Goal: Task Accomplishment & Management: Use online tool/utility

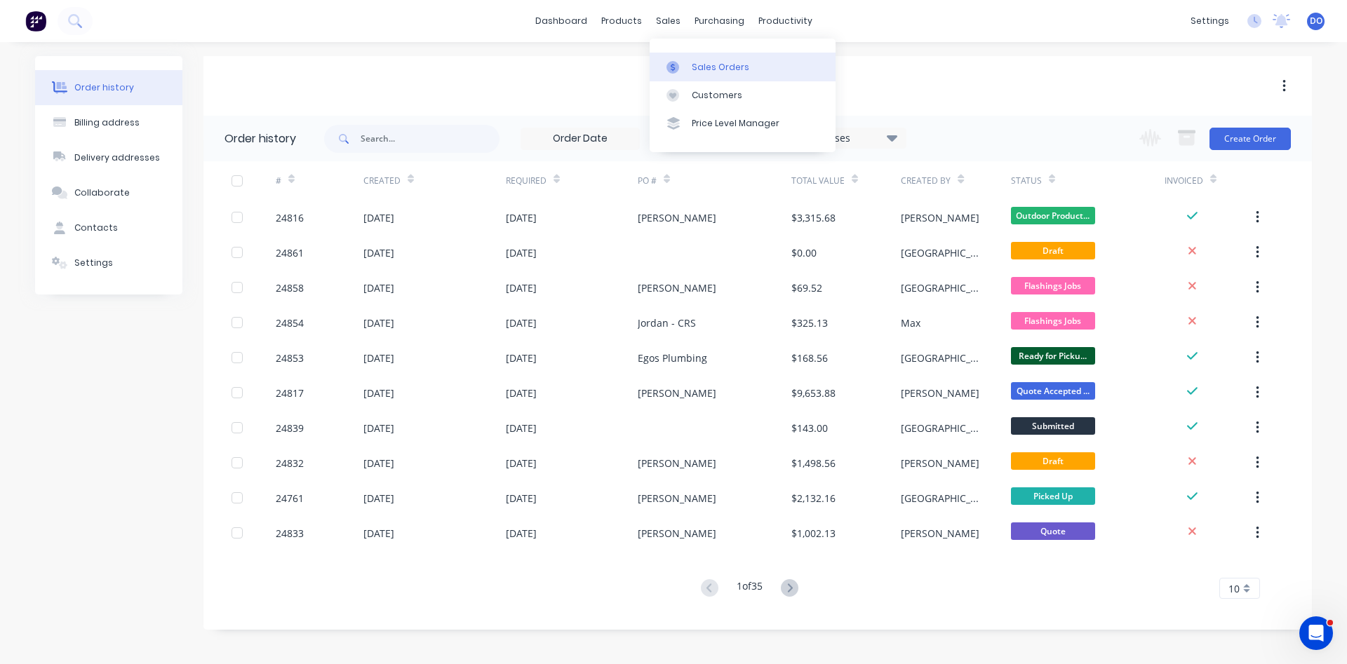
click at [704, 71] on div "Sales Orders" at bounding box center [721, 67] width 58 height 13
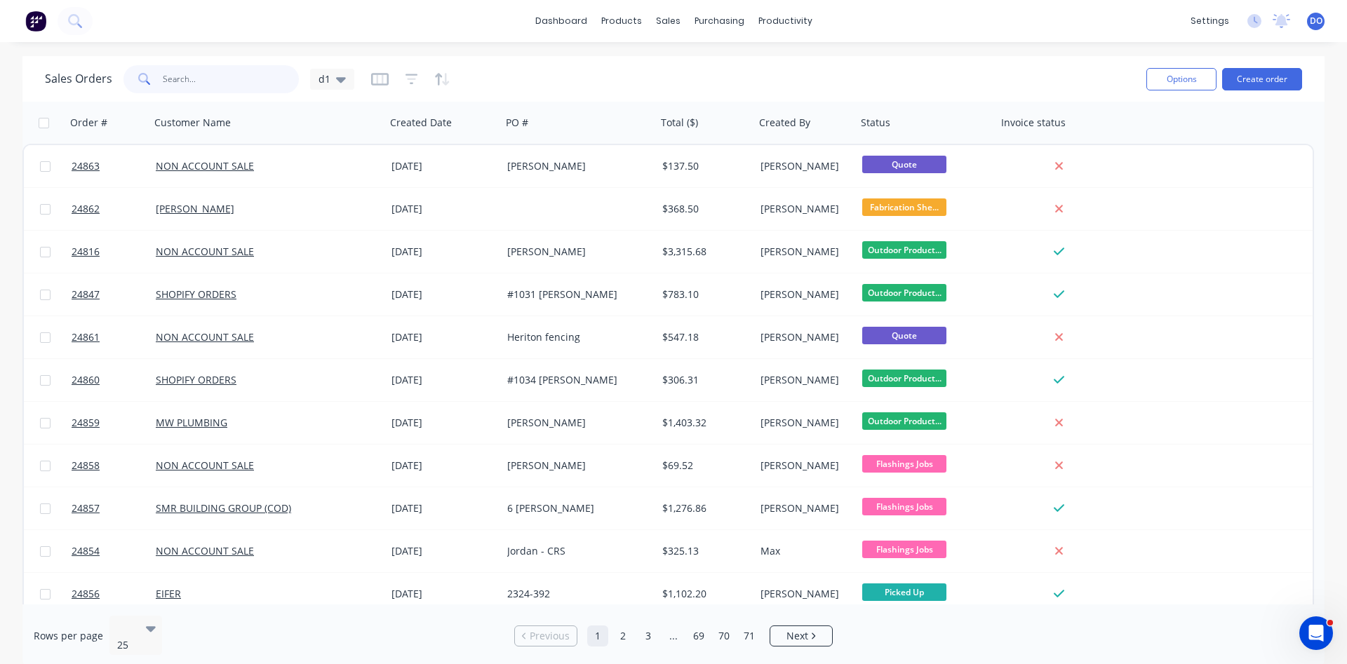
click at [214, 68] on input "text" at bounding box center [231, 79] width 137 height 28
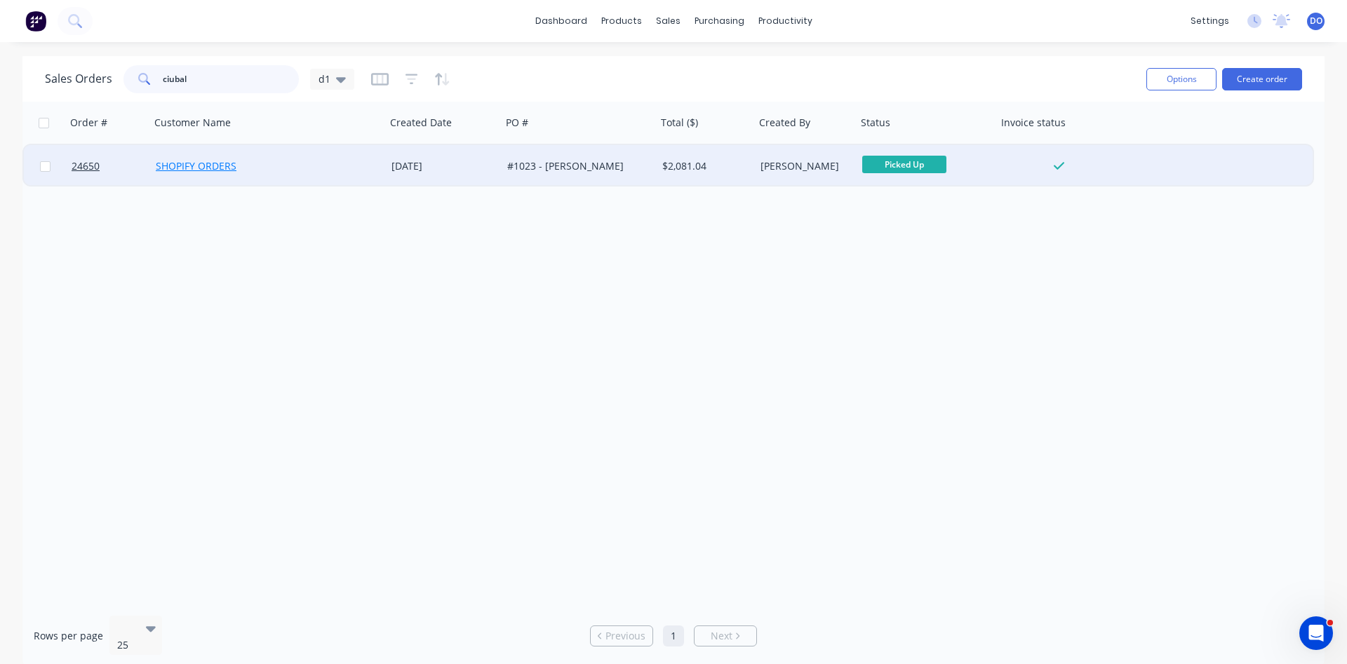
type input "ciubal"
click at [197, 169] on link "SHOPIFY ORDERS" at bounding box center [196, 165] width 81 height 13
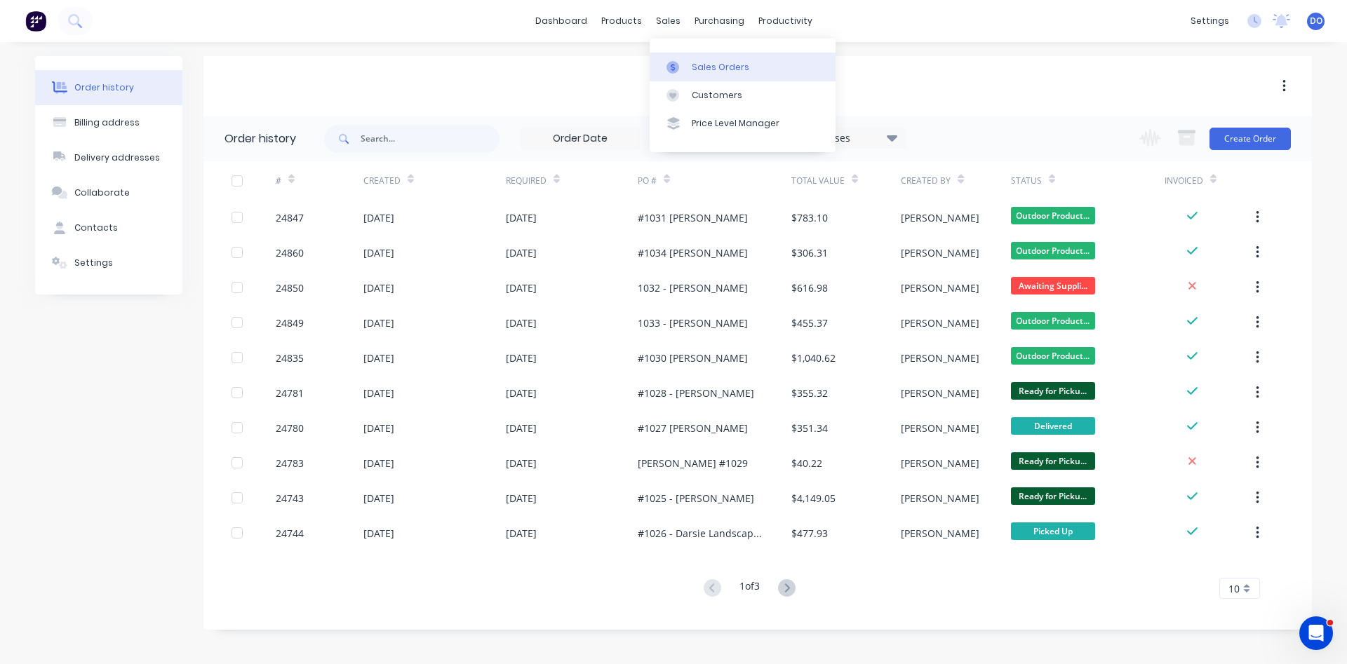
click at [695, 67] on div "Sales Orders" at bounding box center [721, 67] width 58 height 13
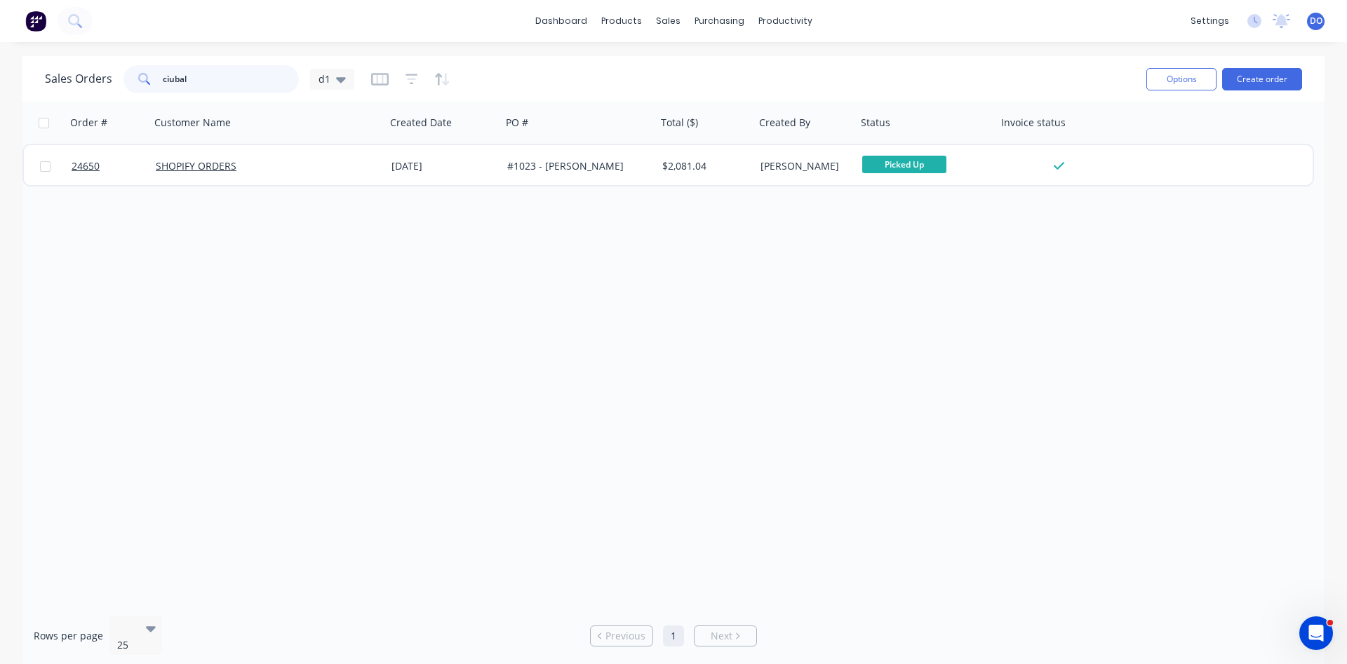
drag, startPoint x: 198, startPoint y: 76, endPoint x: 105, endPoint y: 69, distance: 92.8
click at [163, 69] on input "ciubal" at bounding box center [231, 79] width 137 height 28
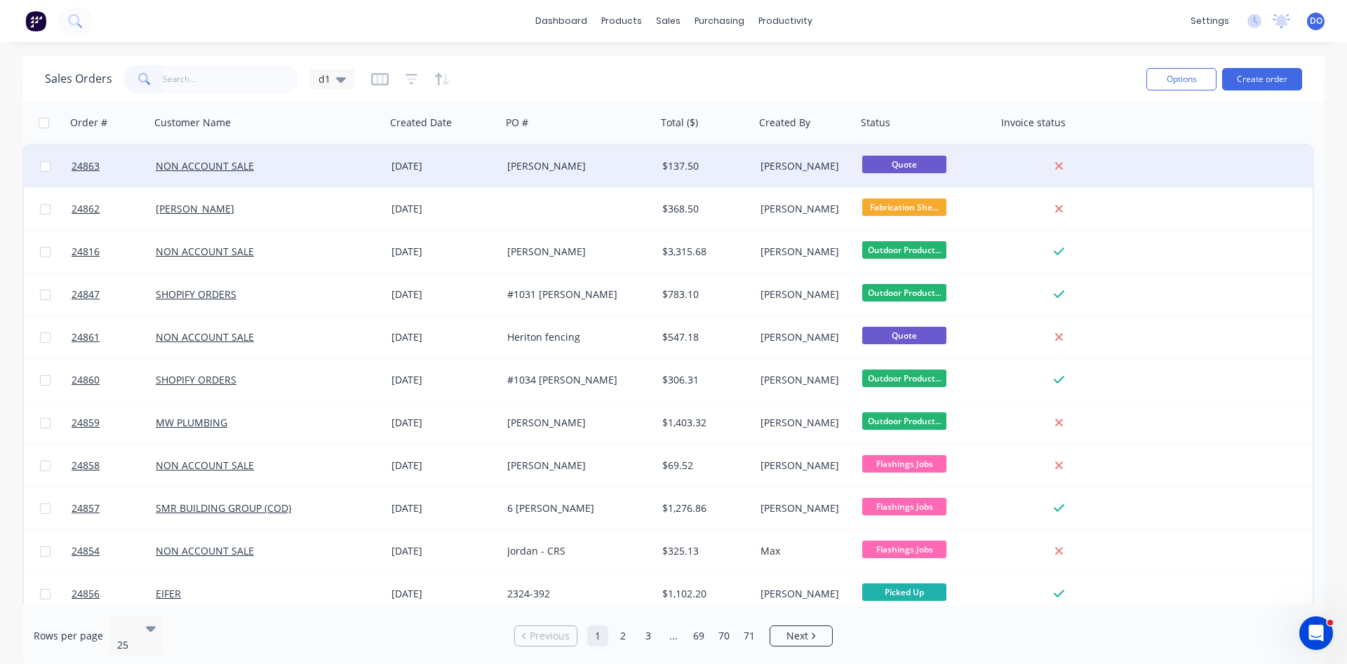
click at [542, 174] on div "[PERSON_NAME]" at bounding box center [579, 166] width 155 height 42
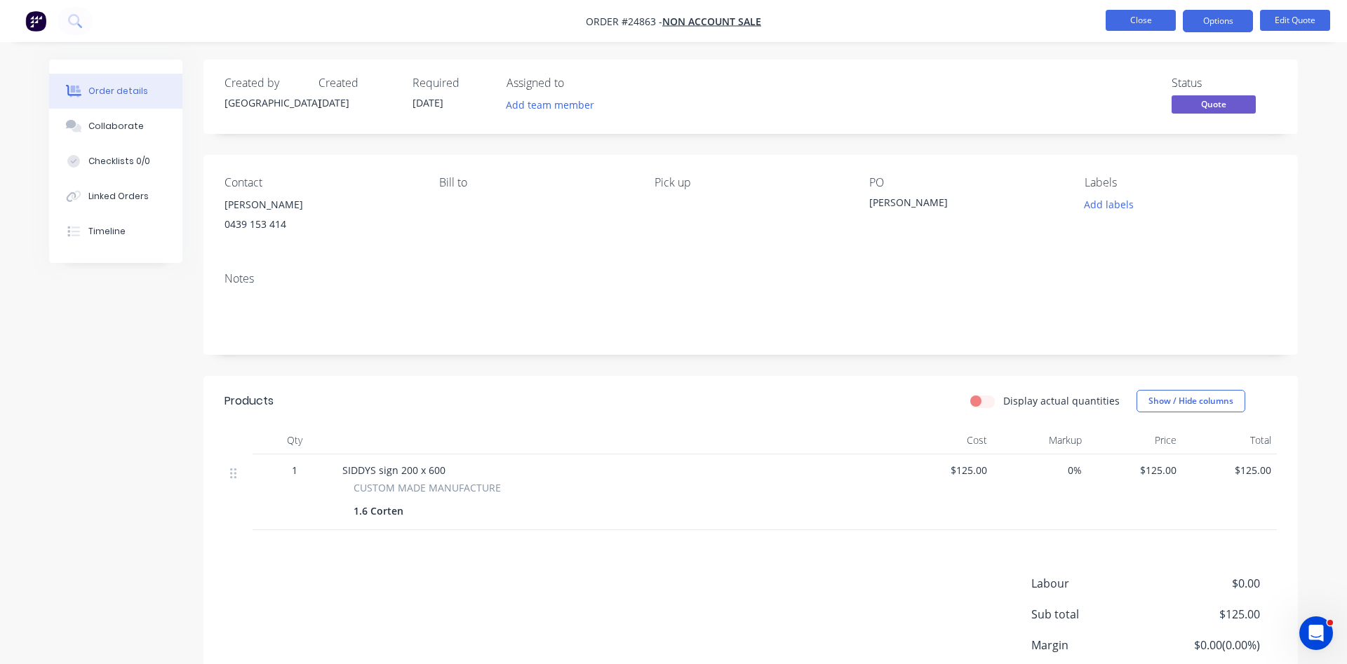
click at [1145, 20] on button "Close" at bounding box center [1141, 20] width 70 height 21
